Goal: Task Accomplishment & Management: Use online tool/utility

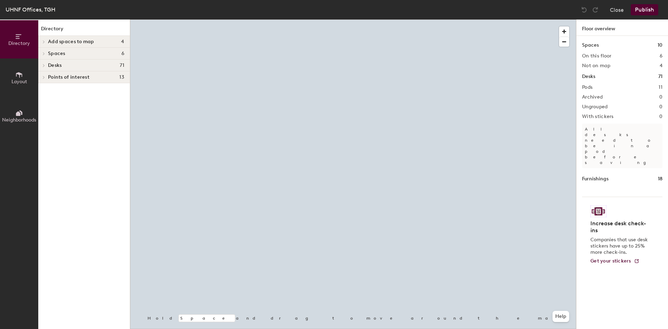
click at [409, 19] on div at bounding box center [353, 19] width 446 height 0
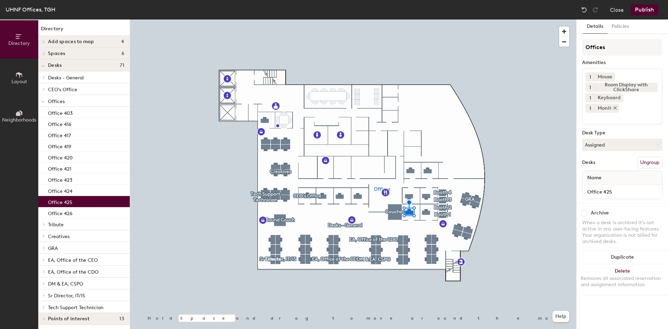
click at [618, 105] on icon at bounding box center [615, 107] width 5 height 5
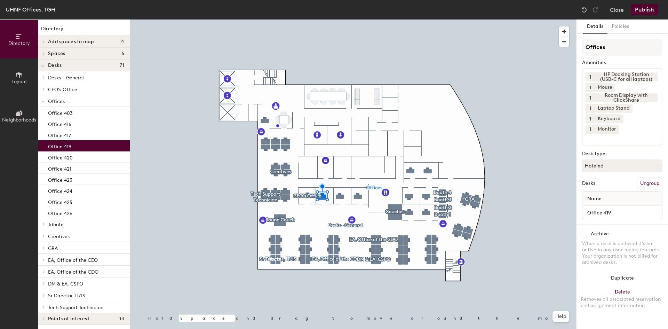
click at [591, 126] on span "1" at bounding box center [591, 129] width 2 height 7
click at [595, 134] on div "2" at bounding box center [590, 138] width 9 height 9
click at [610, 119] on div "Keyboard" at bounding box center [609, 118] width 29 height 9
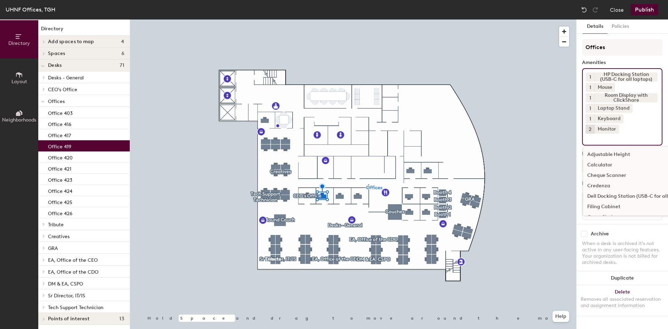
click at [617, 134] on input at bounding box center [617, 138] width 63 height 8
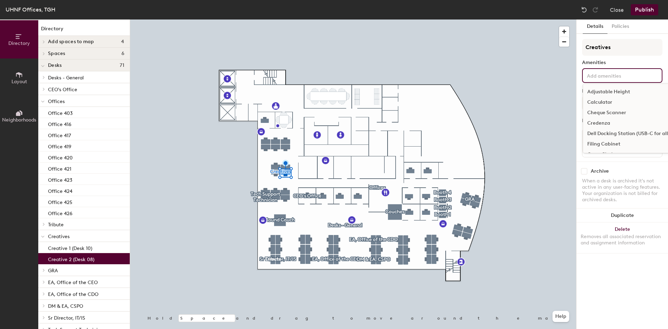
click at [624, 78] on input at bounding box center [617, 75] width 63 height 8
click at [607, 100] on div "Monitor" at bounding box center [663, 102] width 161 height 10
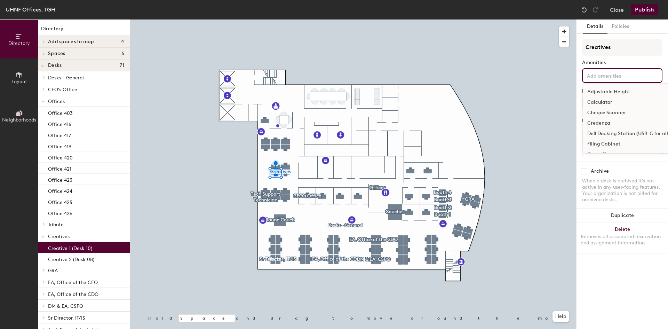
click at [591, 72] on input at bounding box center [617, 75] width 63 height 8
click at [604, 137] on div "Monitor" at bounding box center [663, 137] width 161 height 10
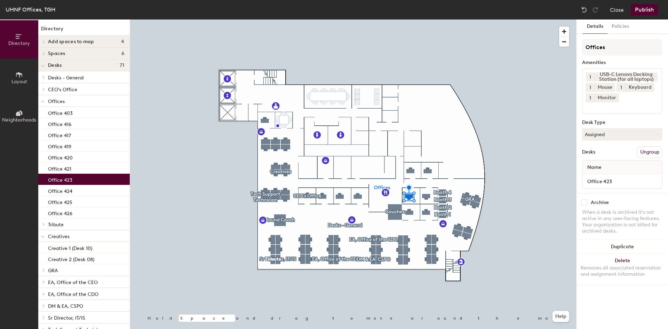
click at [640, 10] on button "Publish" at bounding box center [644, 9] width 27 height 11
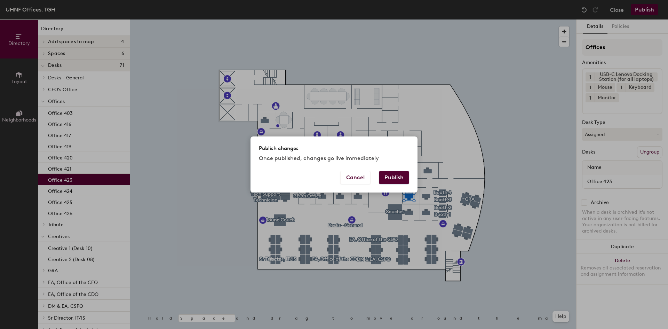
click at [398, 179] on button "Publish" at bounding box center [394, 177] width 30 height 13
